Goal: Information Seeking & Learning: Learn about a topic

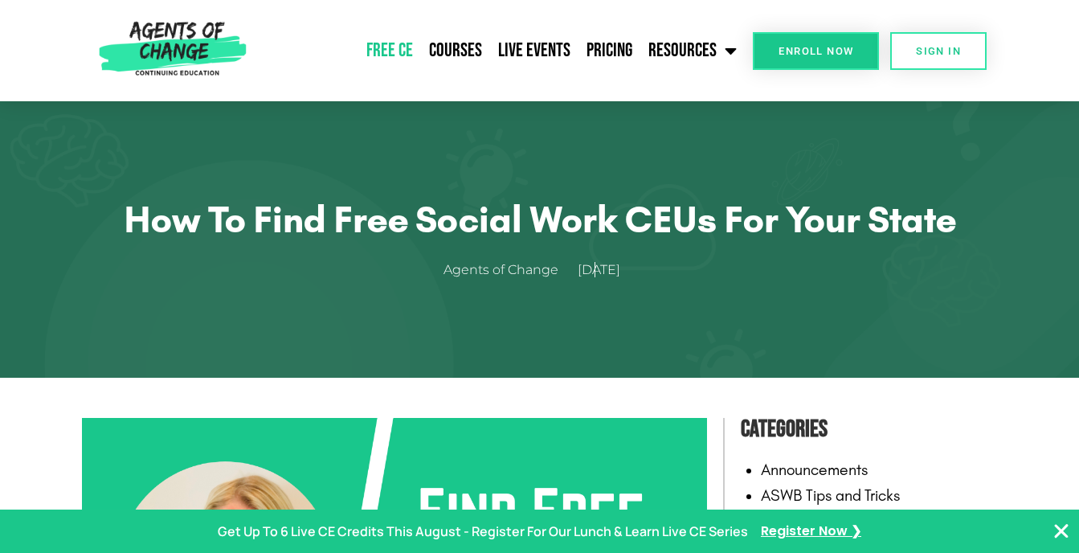
click at [393, 55] on link "Free CE" at bounding box center [389, 51] width 63 height 40
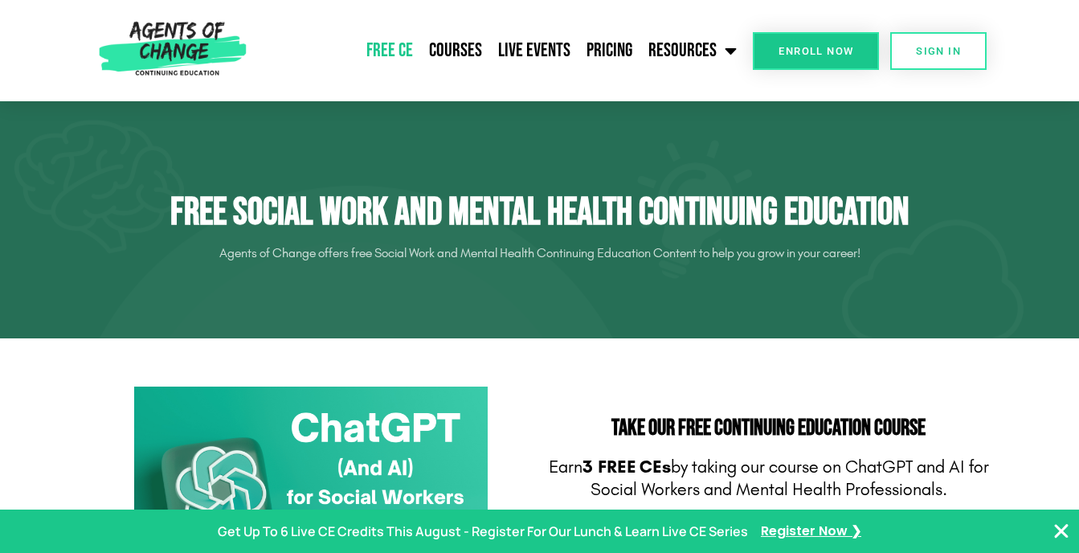
click at [1063, 531] on icon "Close Banner" at bounding box center [1060, 530] width 19 height 19
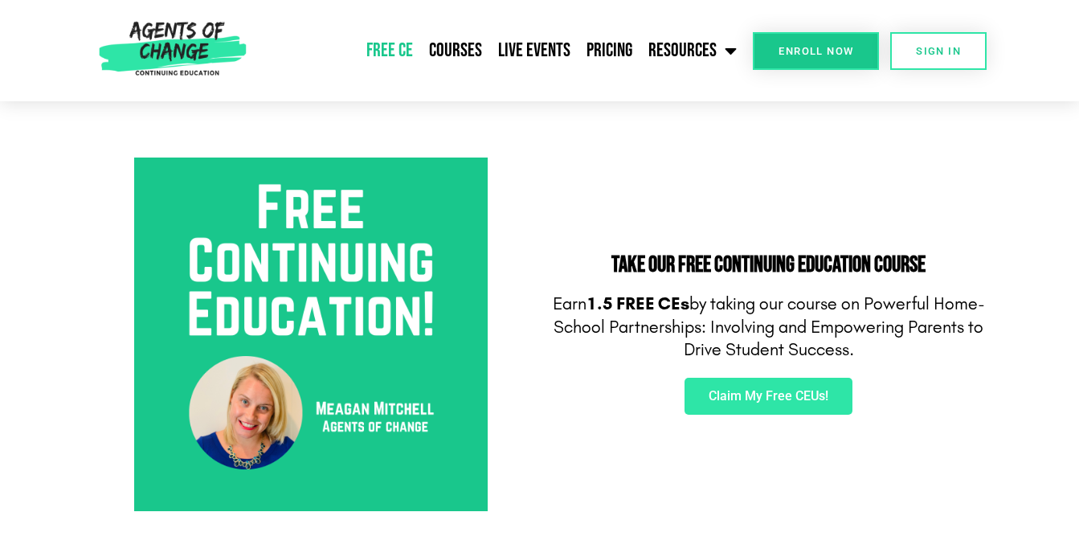
scroll to position [516, 0]
